Goal: Task Accomplishment & Management: Complete application form

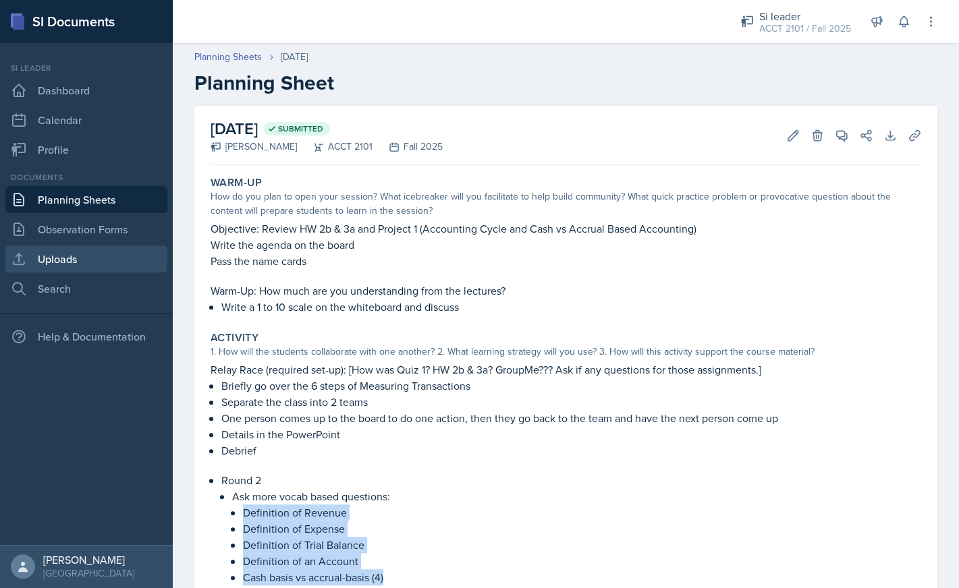
scroll to position [223, 0]
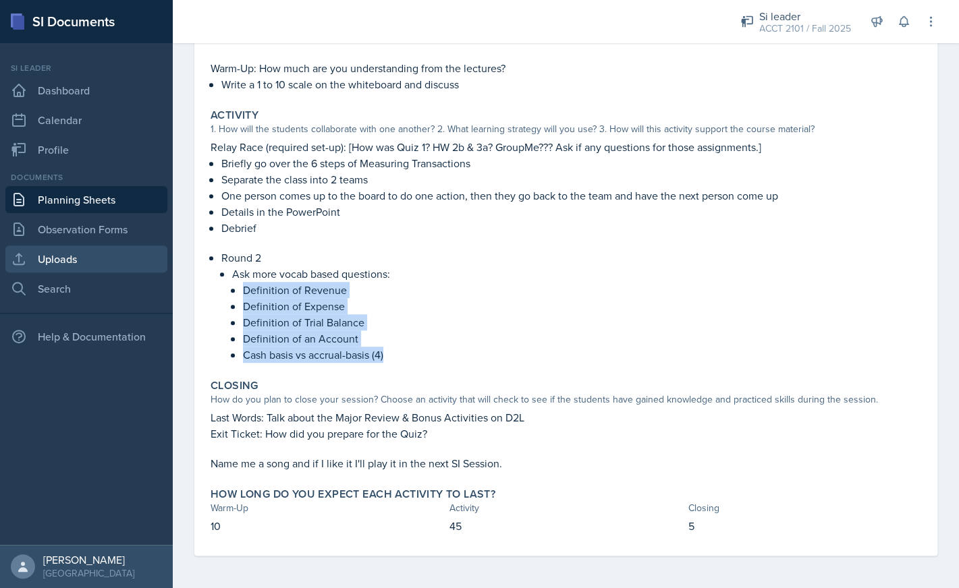
click at [84, 262] on link "Uploads" at bounding box center [86, 259] width 162 height 27
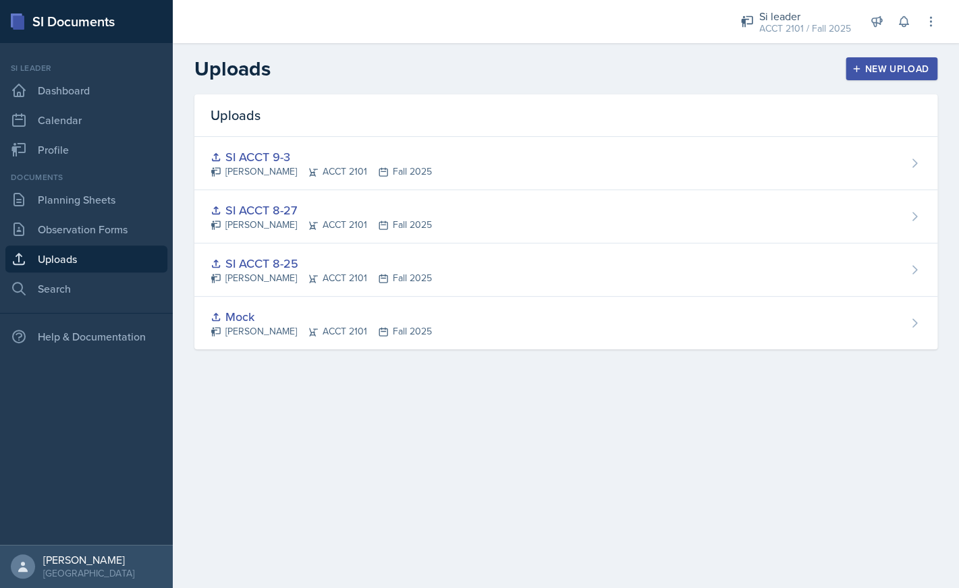
click at [876, 71] on div "New Upload" at bounding box center [891, 68] width 75 height 11
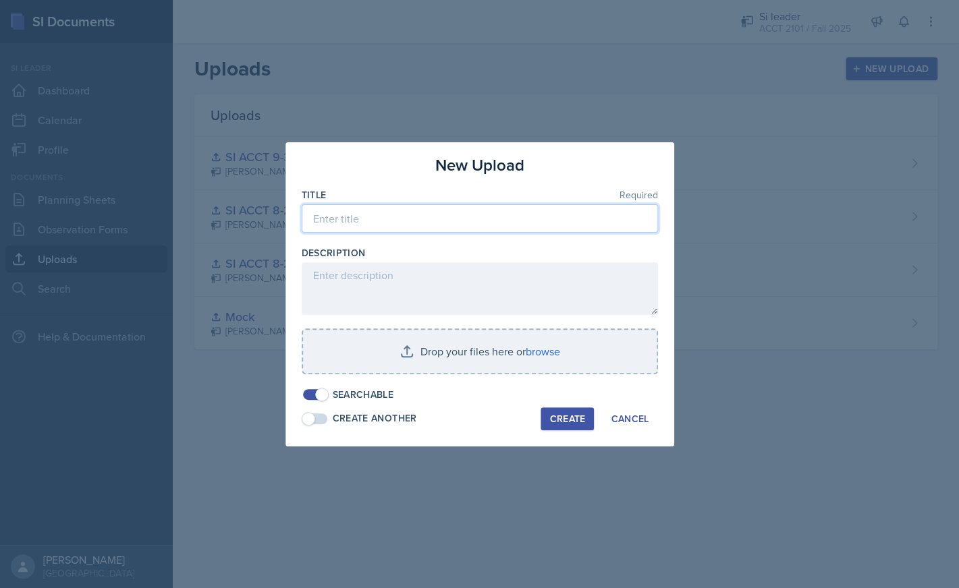
click at [460, 226] on input at bounding box center [480, 218] width 356 height 28
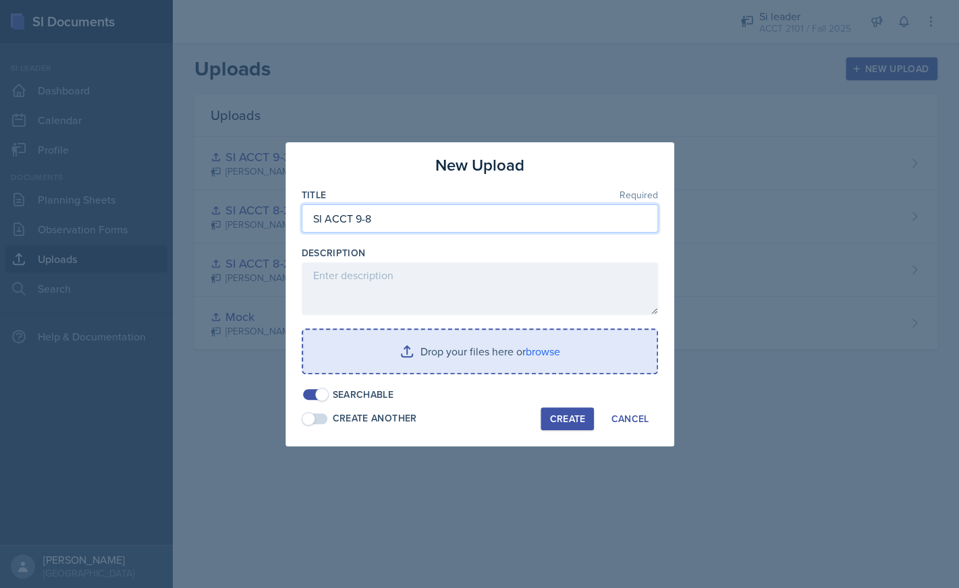
type input "SI ACCT 9-8"
click at [536, 362] on input "file" at bounding box center [480, 351] width 354 height 43
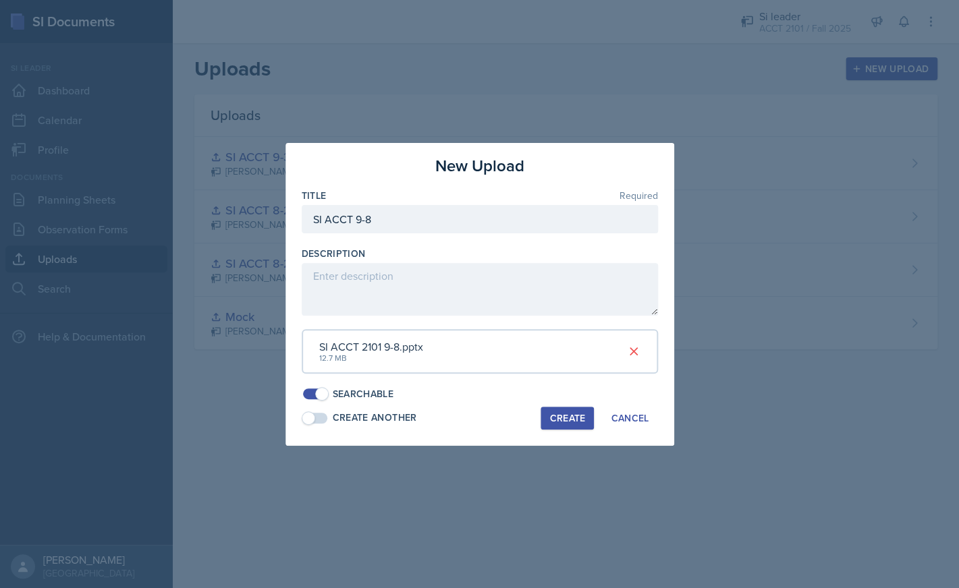
click at [582, 421] on div "Create" at bounding box center [567, 418] width 36 height 11
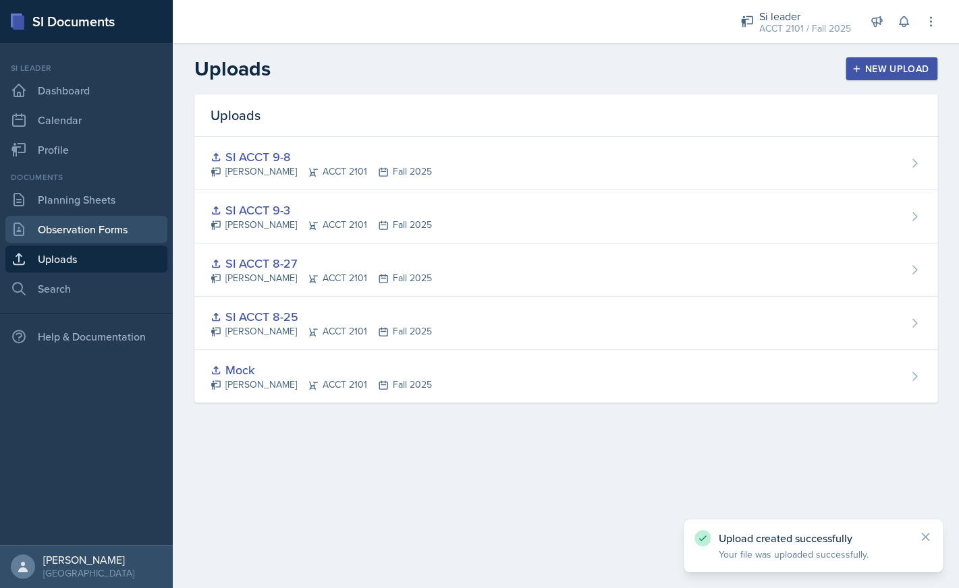
click at [148, 217] on link "Observation Forms" at bounding box center [86, 229] width 162 height 27
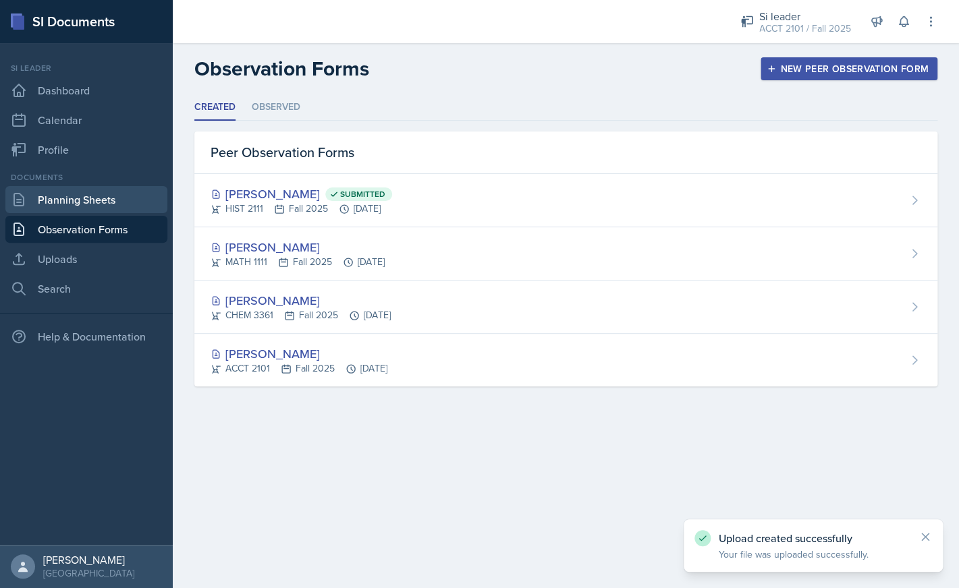
click at [95, 200] on link "Planning Sheets" at bounding box center [86, 199] width 162 height 27
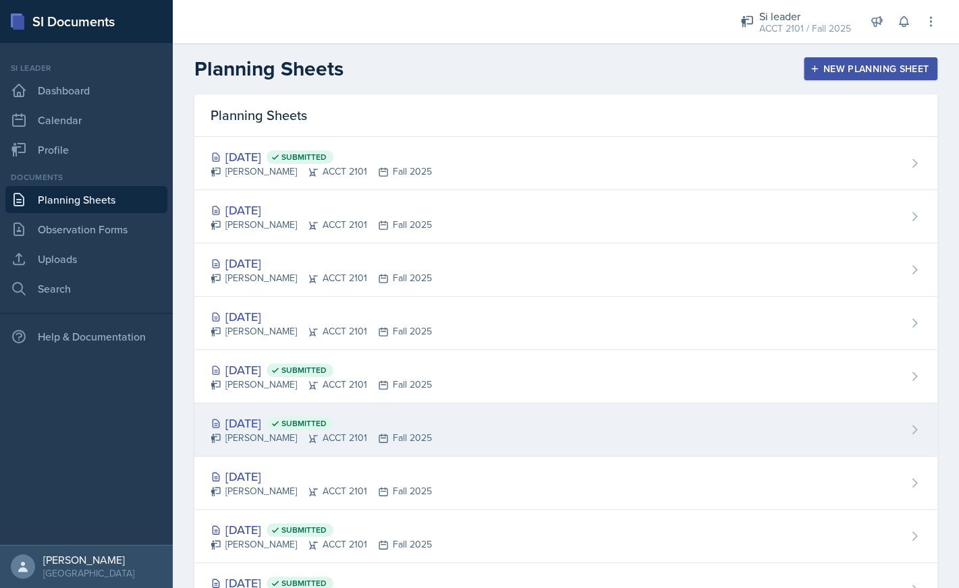
click at [482, 418] on div "[DATE] Submitted [PERSON_NAME] ACCT 2101 Fall 2025" at bounding box center [565, 429] width 743 height 53
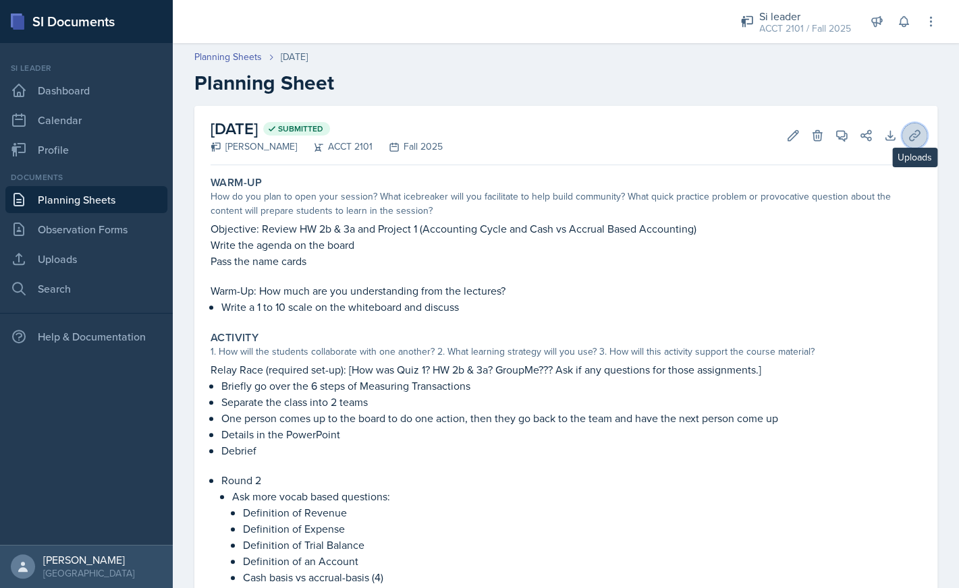
click at [913, 128] on button "Uploads" at bounding box center [914, 135] width 24 height 24
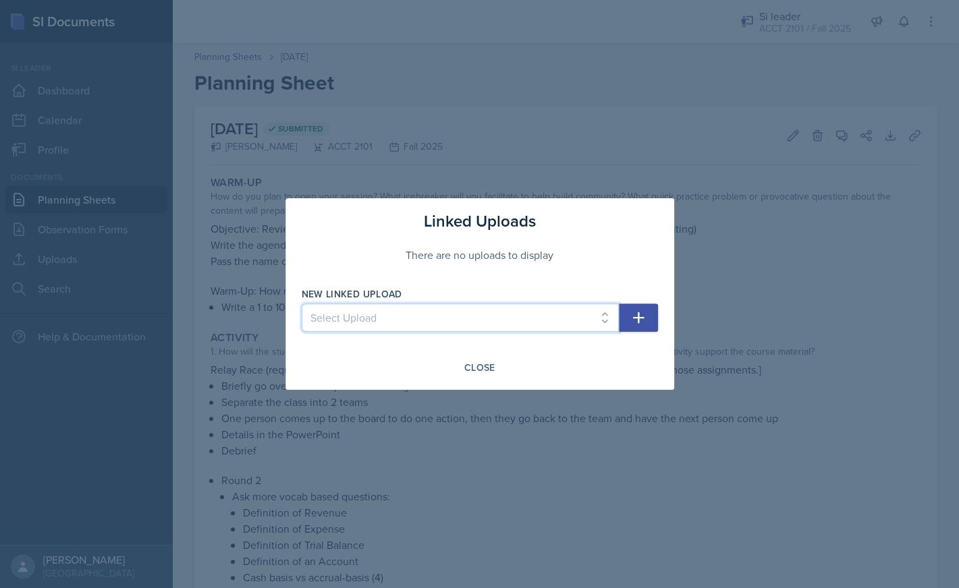
select select "8254378a-ebf1-46af-98bc-8e4cdc468547"
click option "SI ACCT 9-8" at bounding box center [0, 0] width 0 height 0
click at [650, 319] on button "button" at bounding box center [638, 318] width 39 height 28
select select
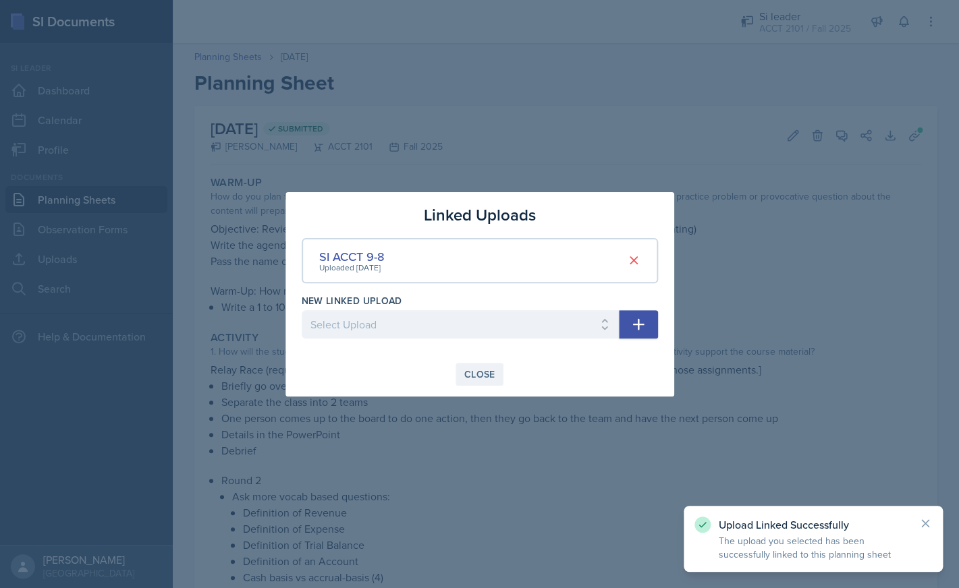
click at [484, 380] on div "Close" at bounding box center [479, 374] width 31 height 11
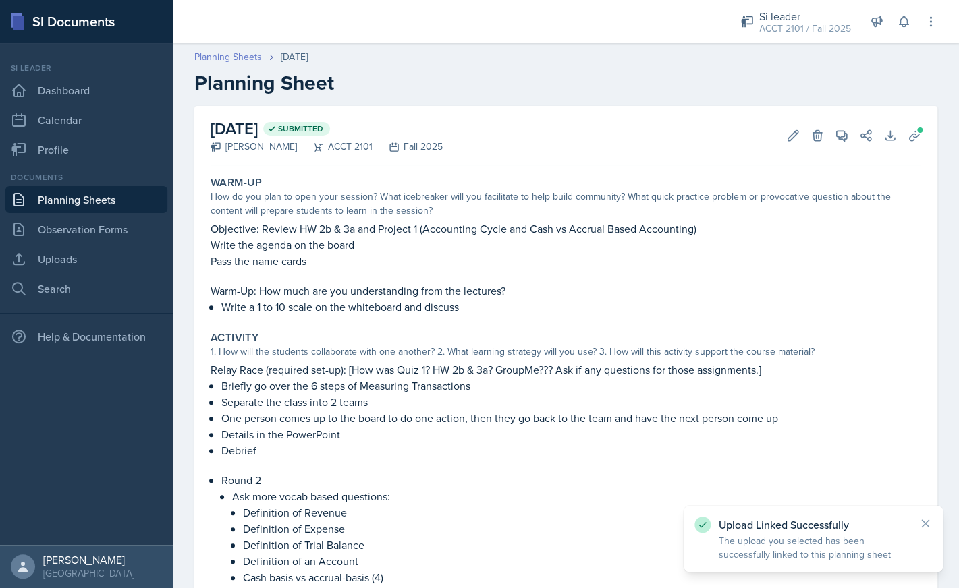
click at [250, 62] on link "Planning Sheets" at bounding box center [227, 57] width 67 height 14
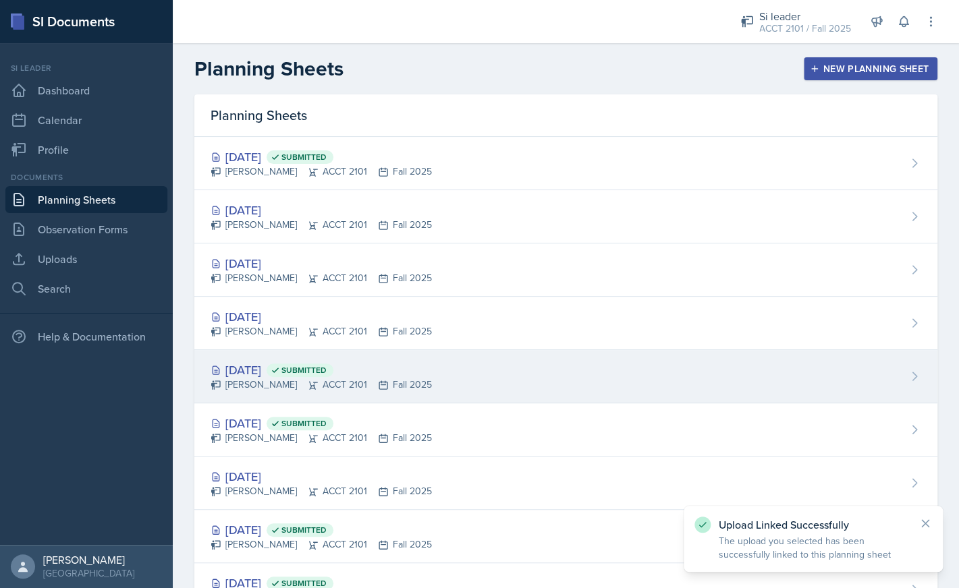
click at [273, 374] on div "[DATE] Submitted" at bounding box center [320, 370] width 221 height 18
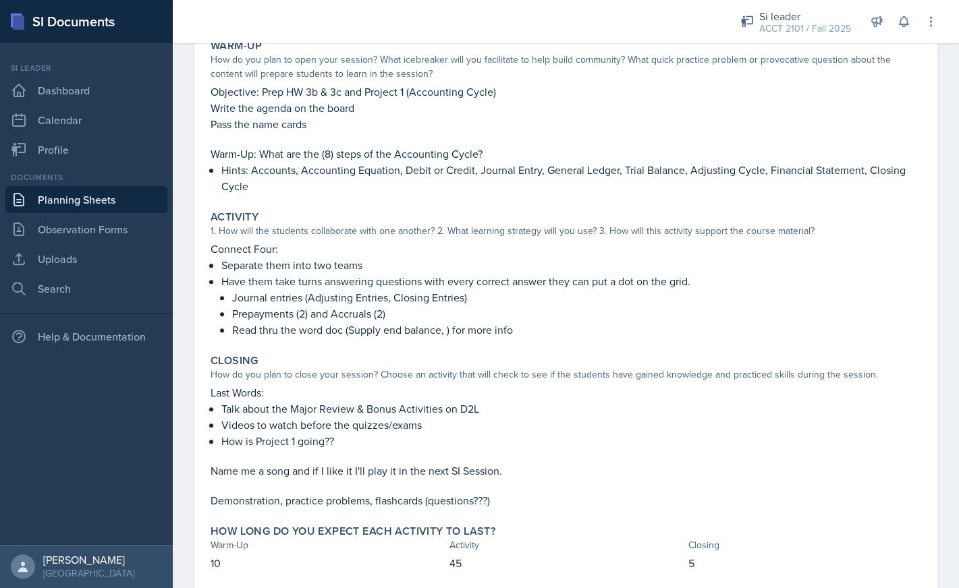
scroll to position [174, 0]
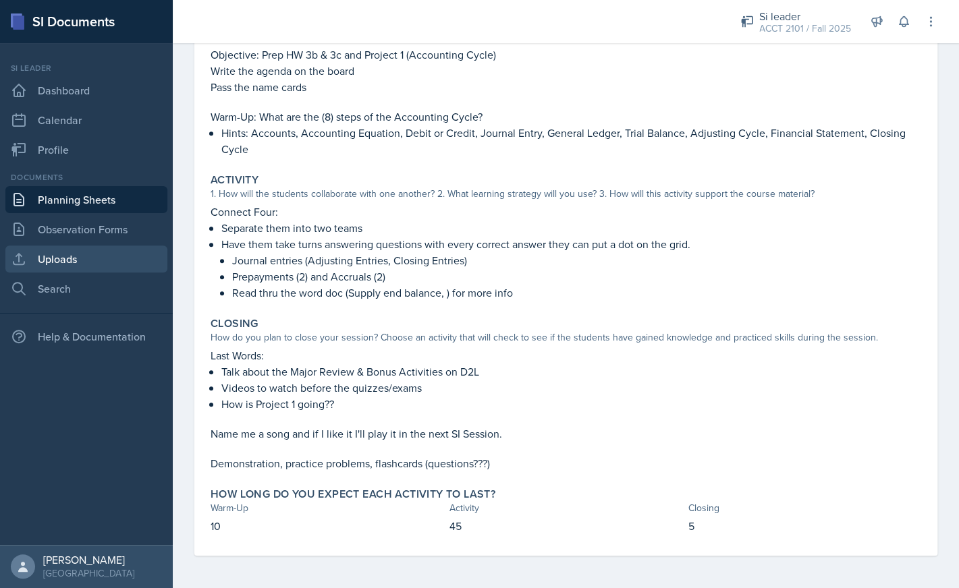
click at [98, 259] on link "Uploads" at bounding box center [86, 259] width 162 height 27
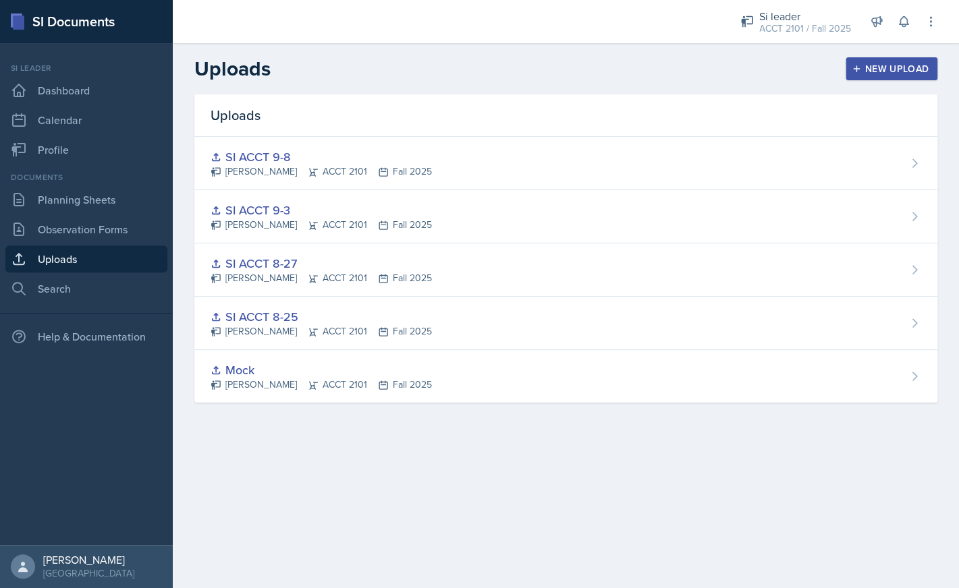
click at [865, 74] on div "New Upload" at bounding box center [891, 68] width 75 height 11
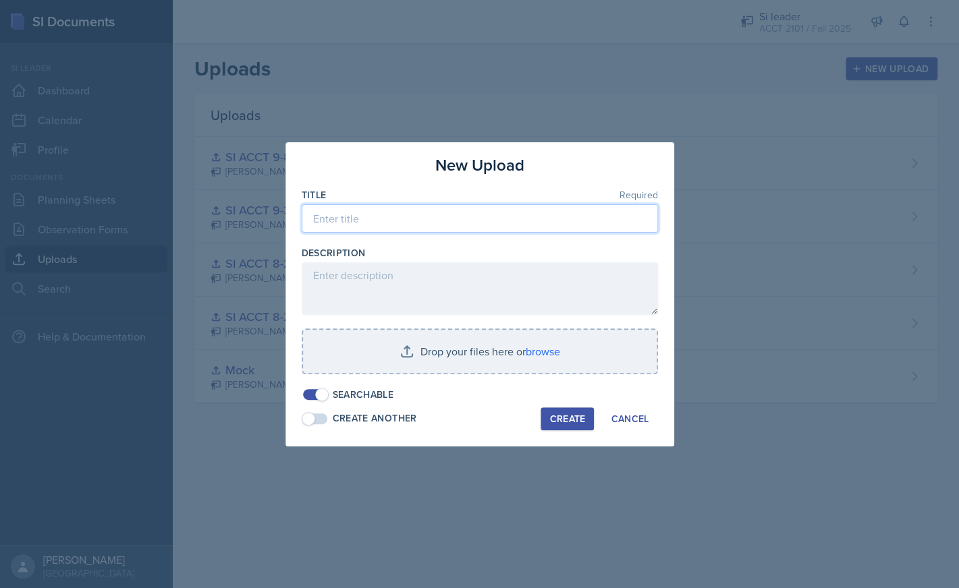
click at [531, 215] on input at bounding box center [480, 218] width 356 height 28
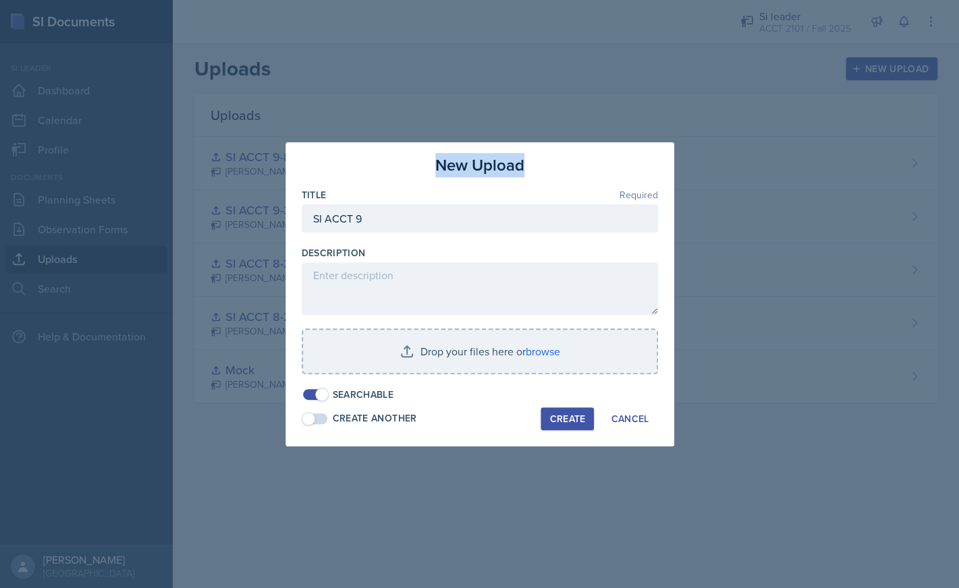
drag, startPoint x: 586, startPoint y: 159, endPoint x: 734, endPoint y: 190, distance: 151.0
click at [674, 193] on div "New Upload Title Required SI ACCT 9 Description Drop your files here or browse …" at bounding box center [479, 294] width 389 height 304
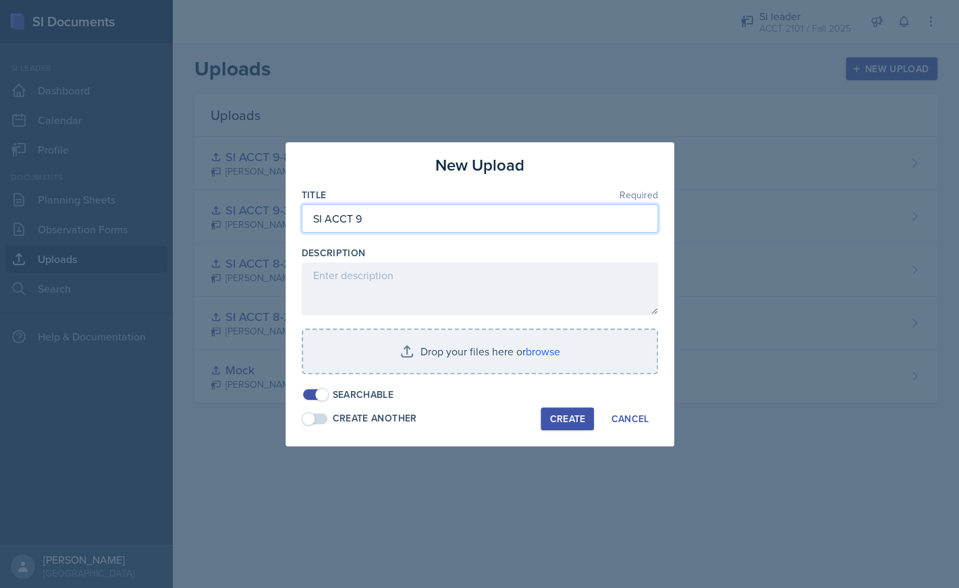
click at [553, 224] on input "SI ACCT 9" at bounding box center [480, 218] width 356 height 28
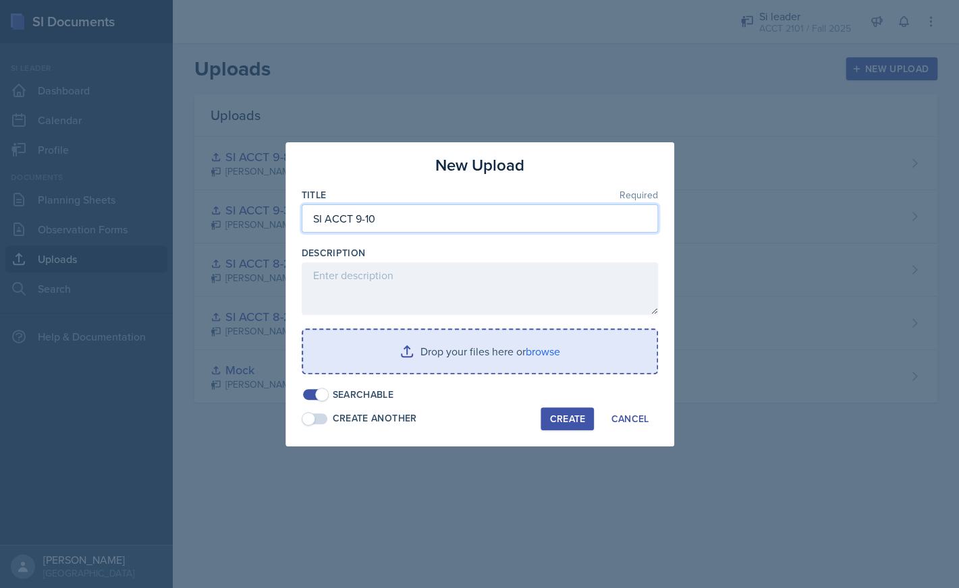
type input "SI ACCT 9-10"
click at [546, 365] on input "file" at bounding box center [480, 351] width 354 height 43
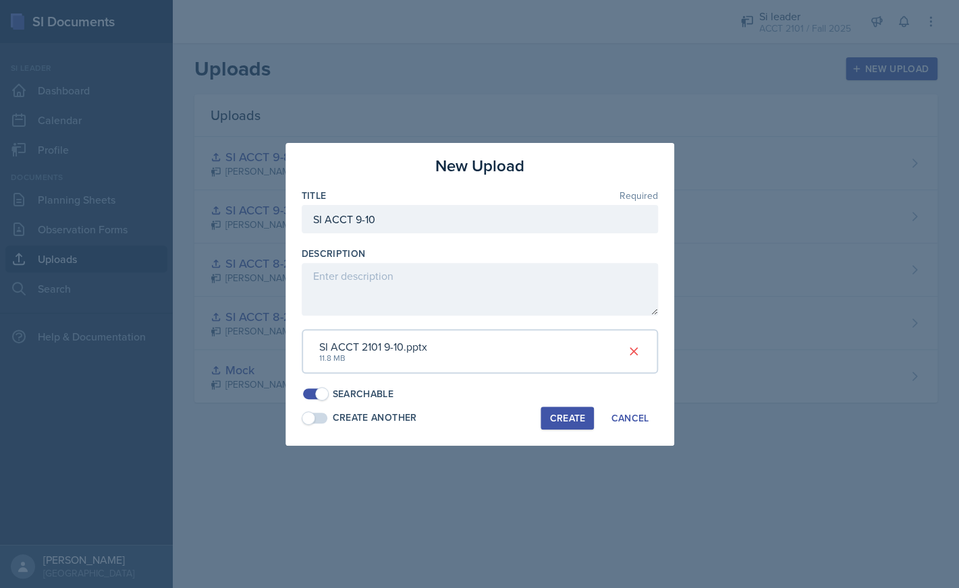
click at [565, 420] on div "Create" at bounding box center [567, 418] width 36 height 11
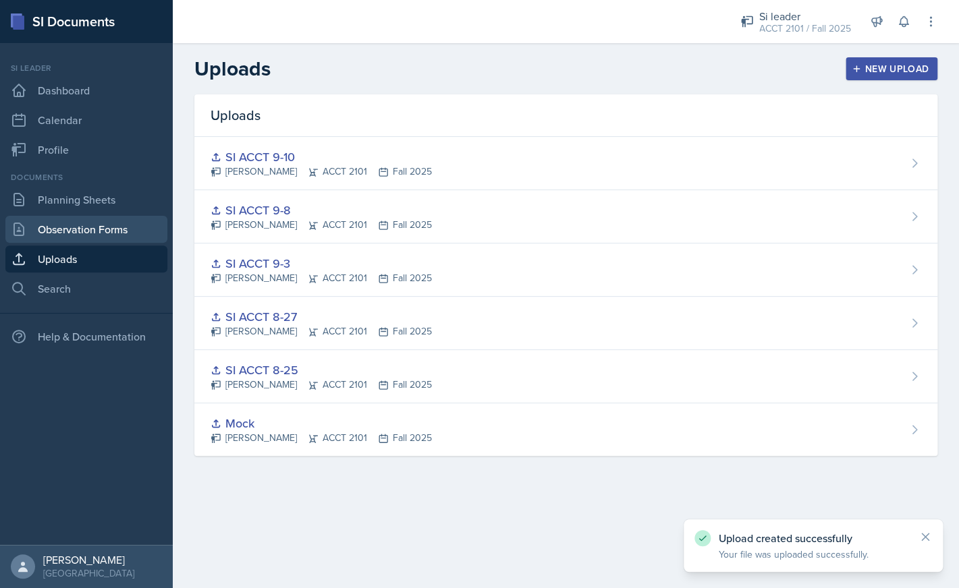
click at [121, 231] on link "Observation Forms" at bounding box center [86, 229] width 162 height 27
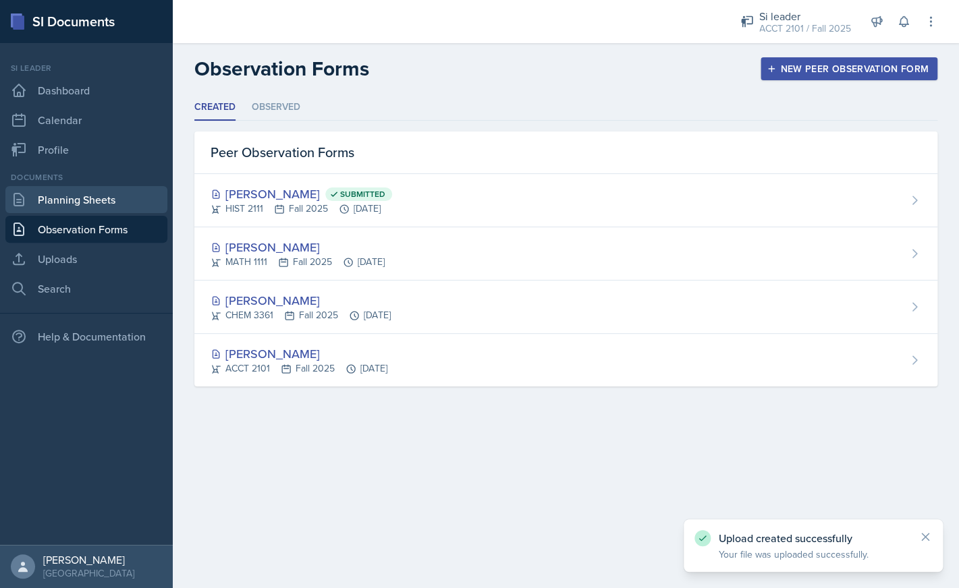
click at [122, 199] on link "Planning Sheets" at bounding box center [86, 199] width 162 height 27
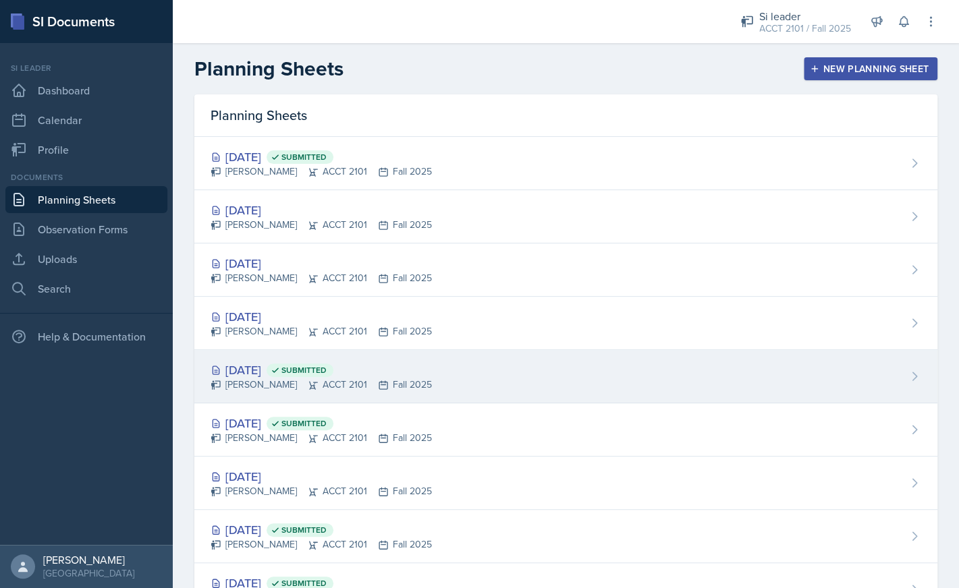
click at [293, 372] on div "[DATE] Submitted" at bounding box center [320, 370] width 221 height 18
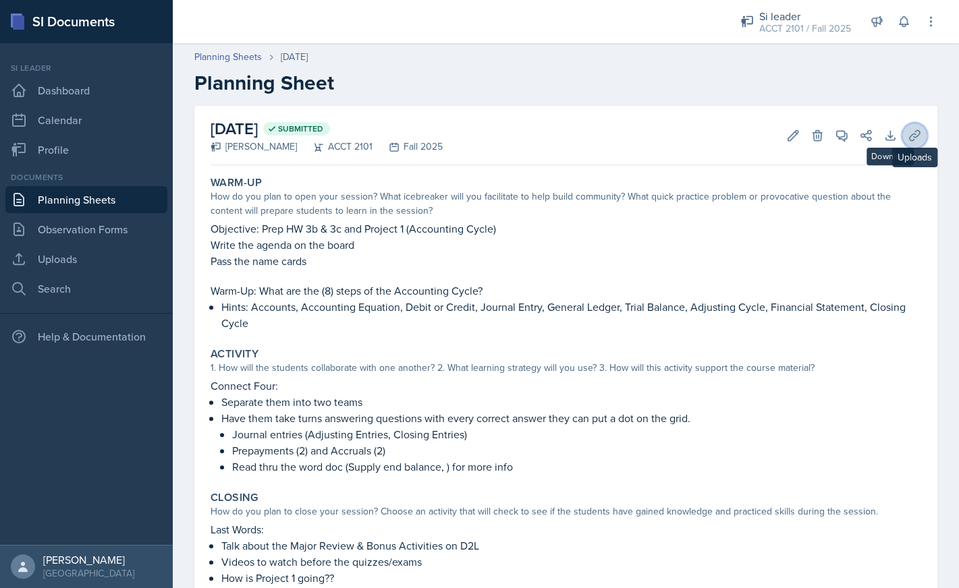
click at [910, 135] on icon at bounding box center [913, 135] width 13 height 13
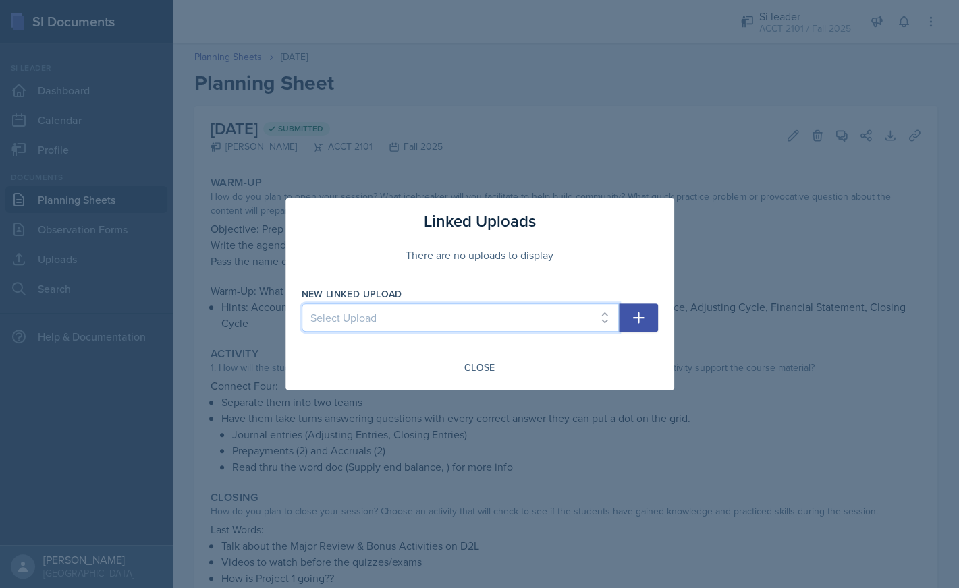
select select "4da62a41-9076-46ff-8ec8-2fbbbcbc2c1c"
click option "SI ACCT 9-10" at bounding box center [0, 0] width 0 height 0
click at [627, 314] on button "button" at bounding box center [638, 318] width 39 height 28
select select
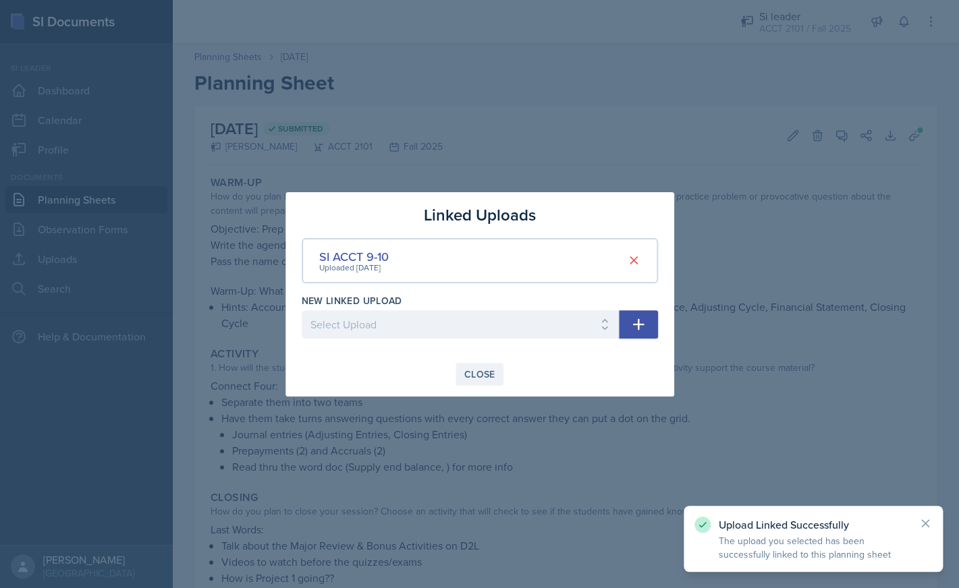
click at [495, 369] on button "Close" at bounding box center [479, 374] width 49 height 23
